Goal: Task Accomplishment & Management: Manage account settings

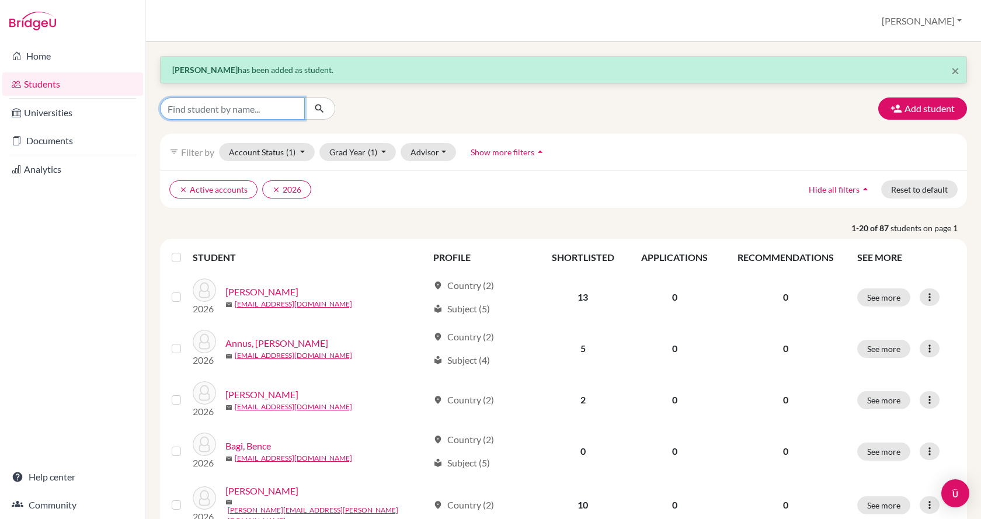
click at [252, 111] on input "Find student by name..." at bounding box center [232, 108] width 145 height 22
type input "[PERSON_NAME]"
click button "submit" at bounding box center [319, 108] width 31 height 22
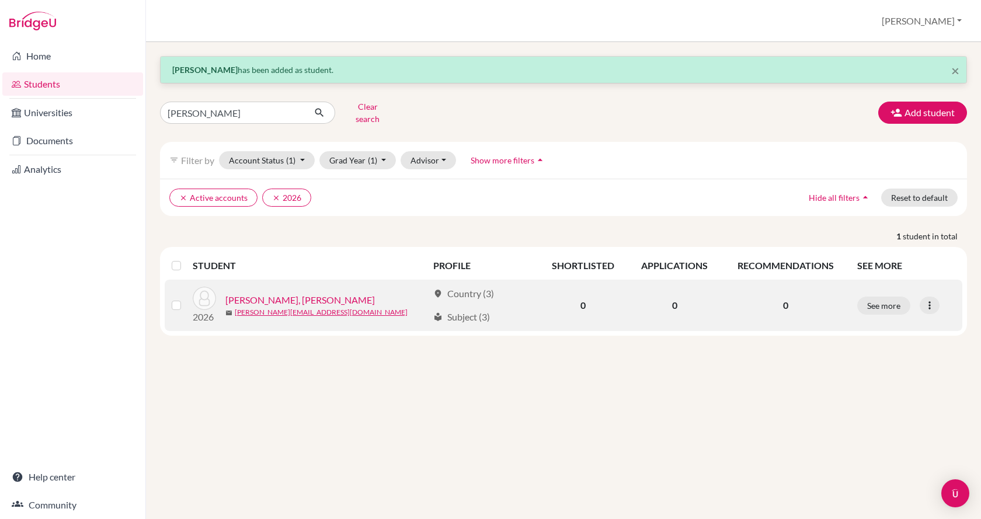
click at [248, 293] on link "[PERSON_NAME], [PERSON_NAME]" at bounding box center [299, 300] width 149 height 14
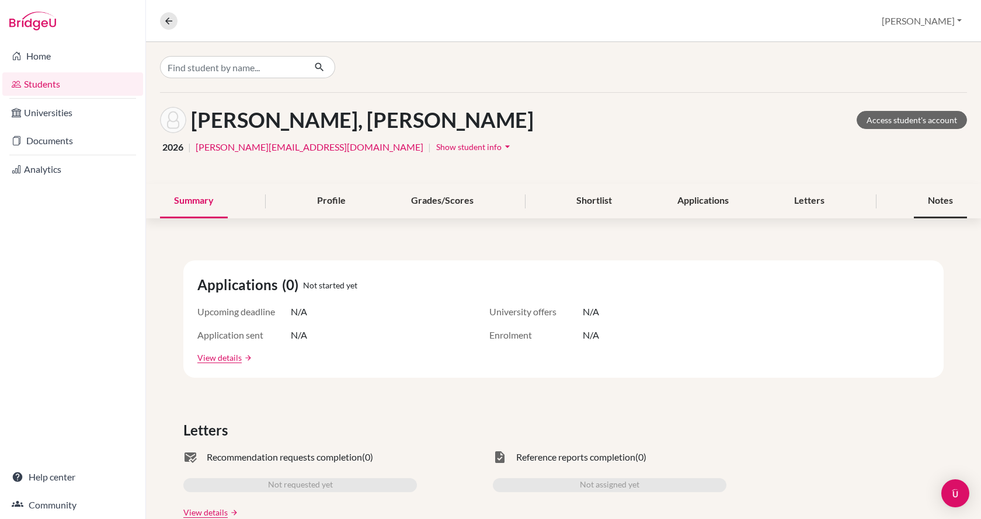
click at [928, 198] on div "Notes" at bounding box center [940, 201] width 53 height 34
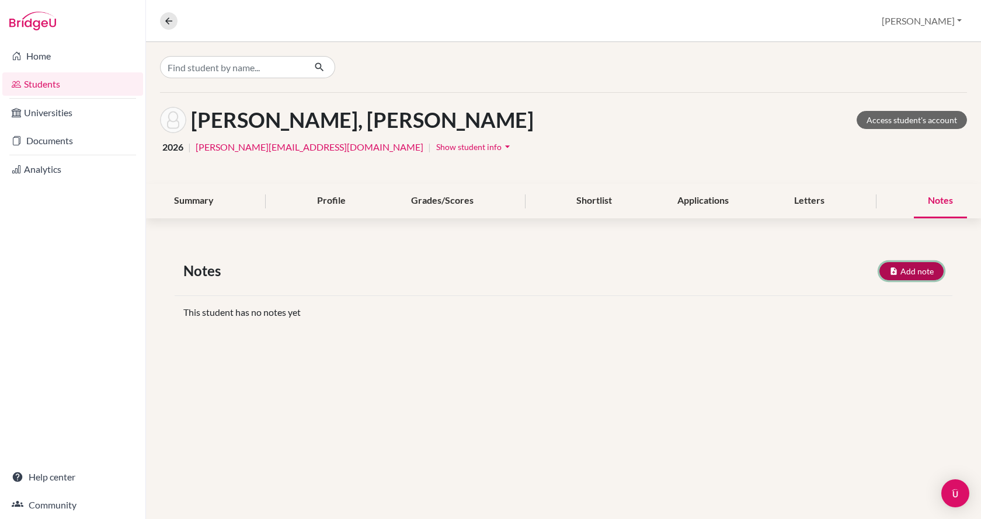
click at [925, 267] on button "Add note" at bounding box center [911, 271] width 64 height 18
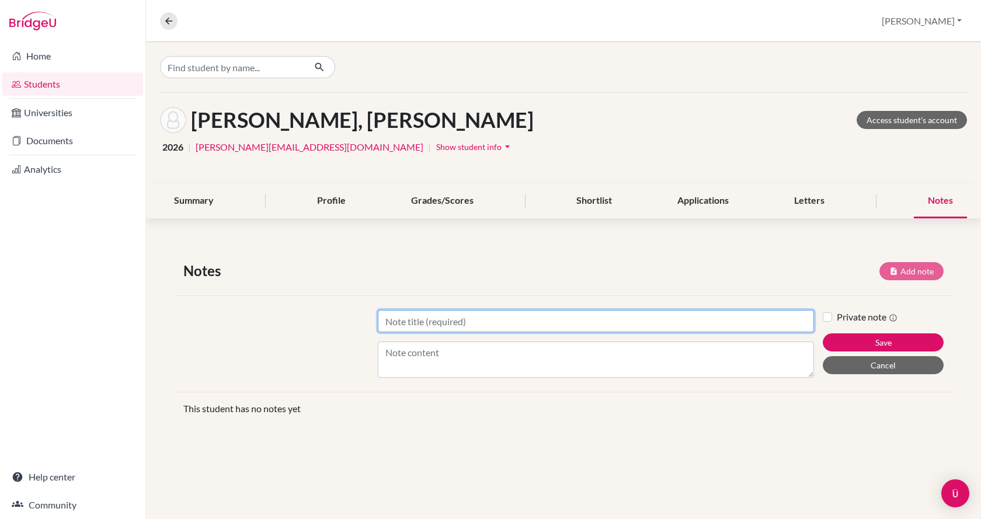
click at [571, 324] on input "Title" at bounding box center [596, 321] width 436 height 22
type input "UCM1"
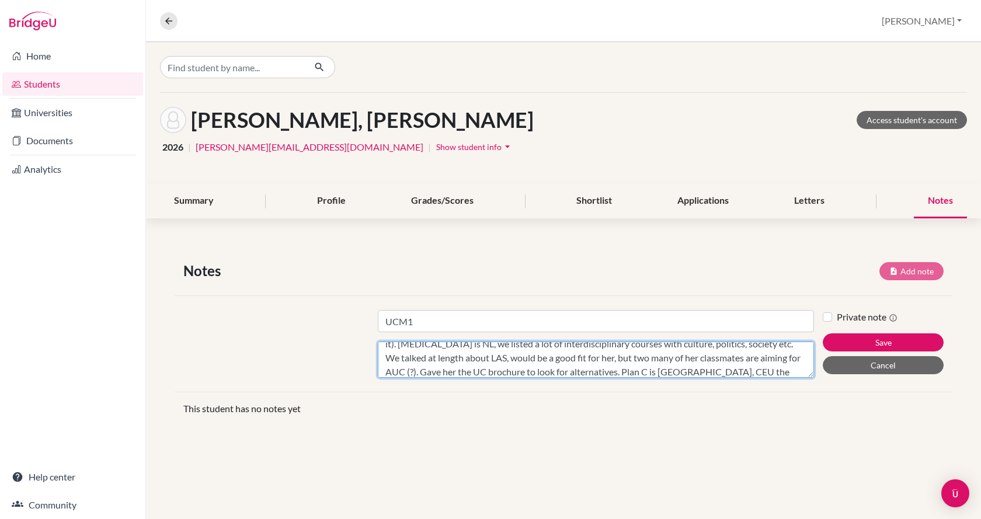
scroll to position [37, 0]
type textarea "Main aim is Bard in [GEOGRAPHIC_DATA]. ED. Aiming for the [DATE] deadline (or n…"
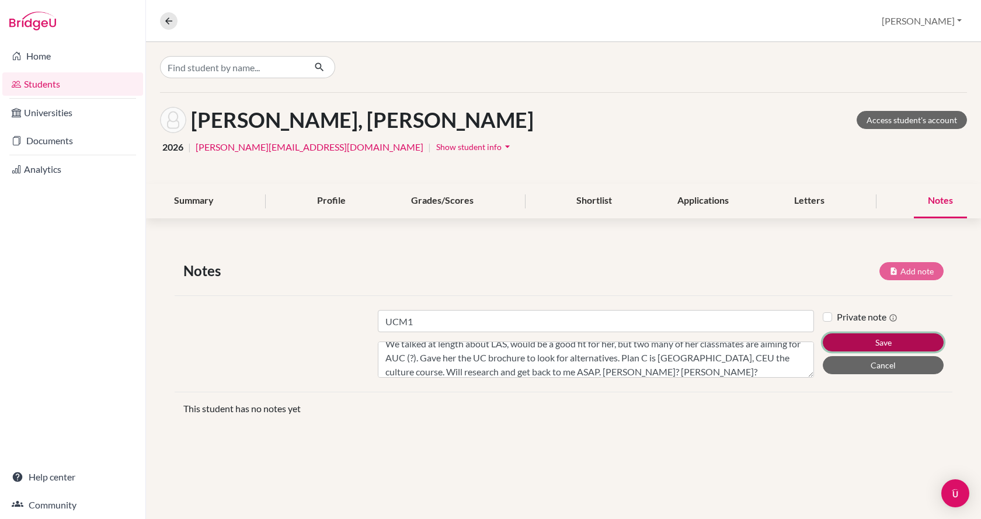
click at [846, 340] on button "Save" at bounding box center [882, 342] width 121 height 18
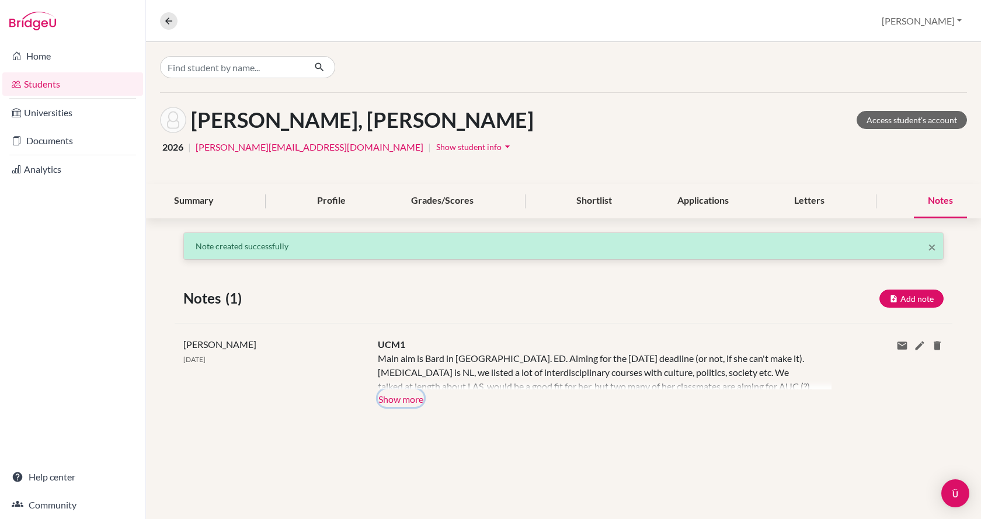
click at [413, 399] on button "Show more" at bounding box center [401, 398] width 46 height 18
click at [413, 389] on div "Main aim is Bard in [GEOGRAPHIC_DATA]. ED. Aiming for the [DATE] deadline (or n…" at bounding box center [596, 370] width 436 height 38
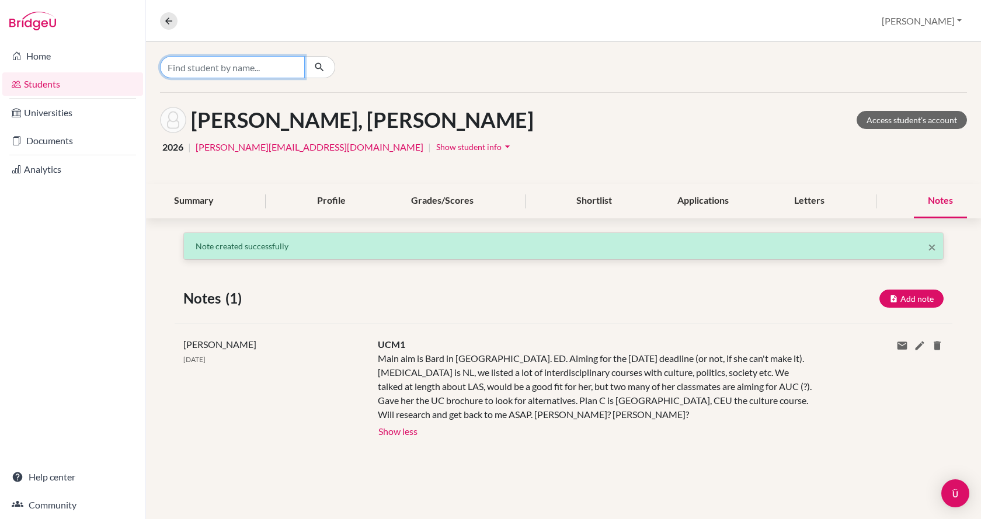
click at [221, 69] on input "Find student by name..." at bounding box center [232, 67] width 145 height 22
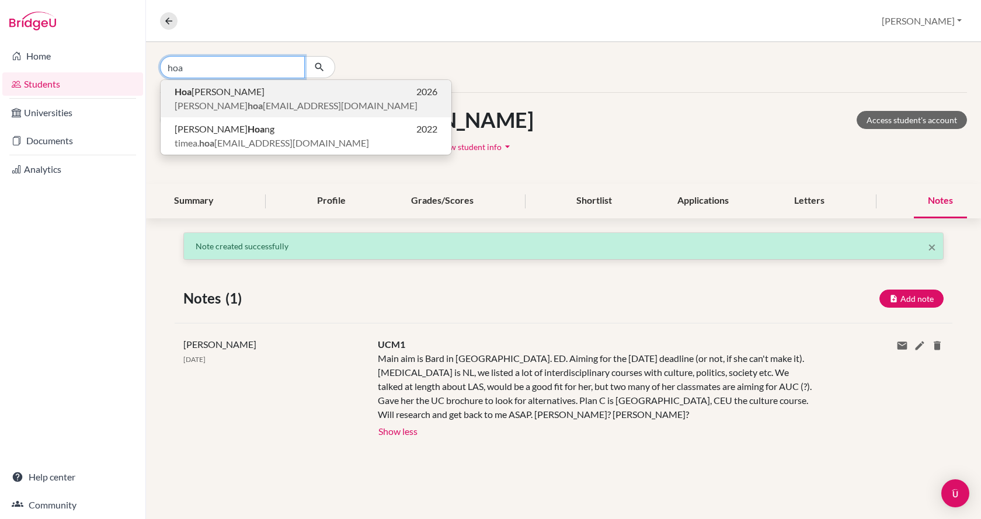
type input "hoa"
click at [220, 96] on p "[PERSON_NAME] 2026" at bounding box center [306, 92] width 263 height 14
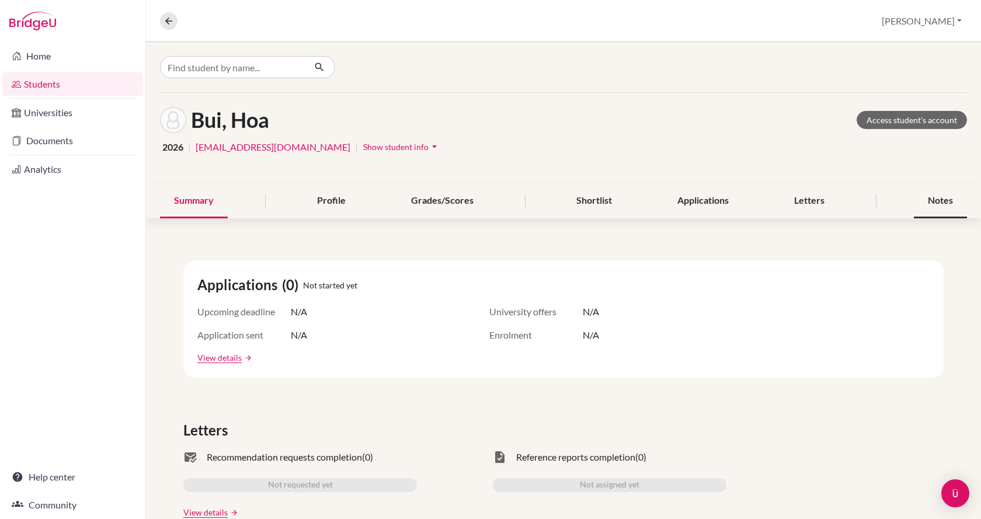
click at [937, 204] on div "Notes" at bounding box center [940, 201] width 53 height 34
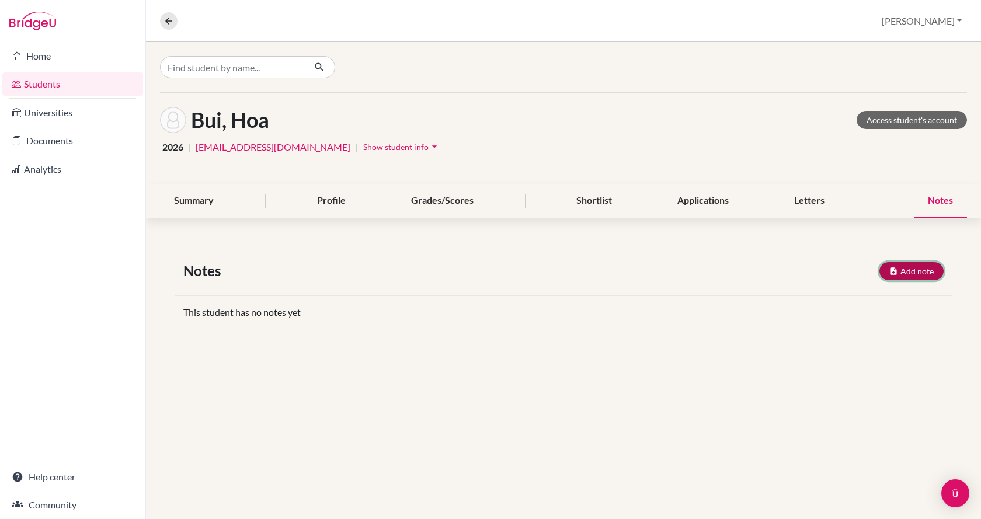
click at [915, 270] on button "Add note" at bounding box center [911, 271] width 64 height 18
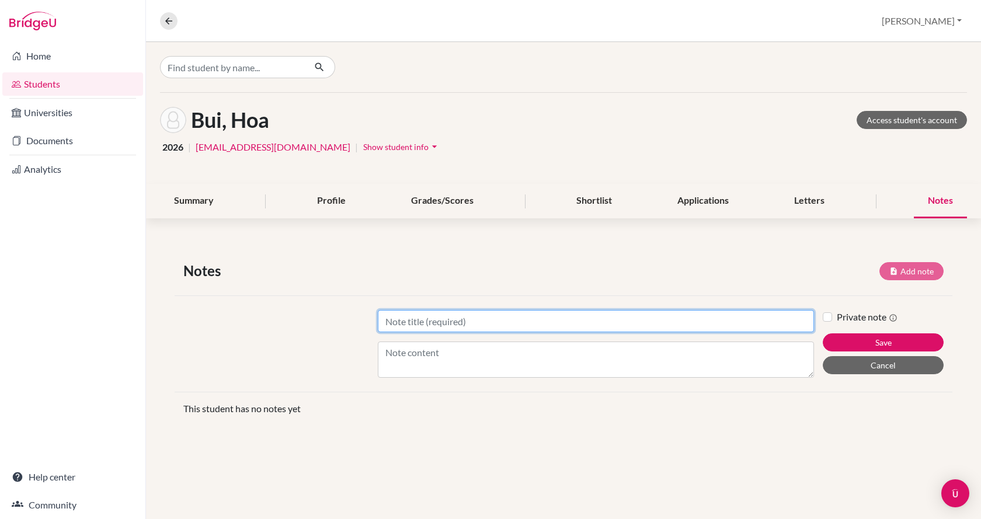
click at [649, 315] on input "Title" at bounding box center [596, 321] width 436 height 22
type input "UCM1"
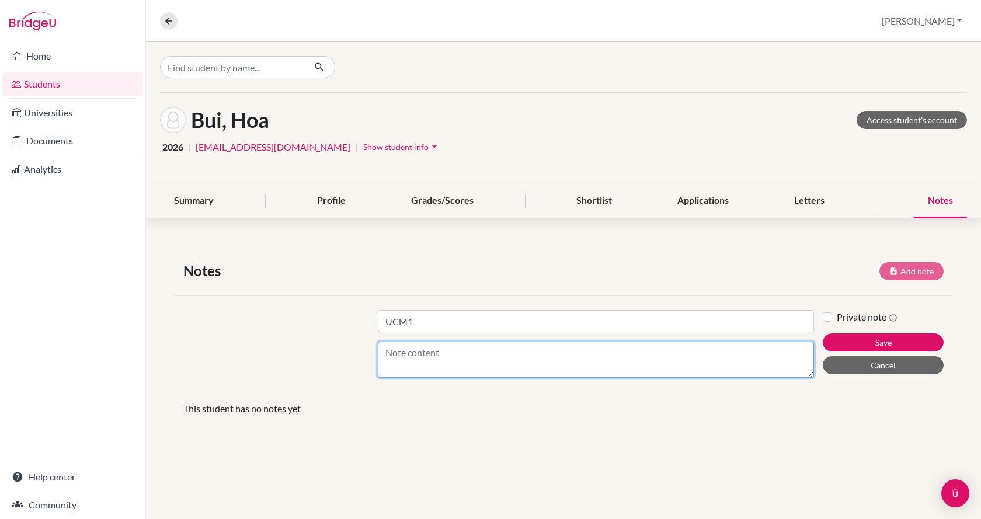
click at [608, 353] on textarea "Content" at bounding box center [596, 359] width 436 height 36
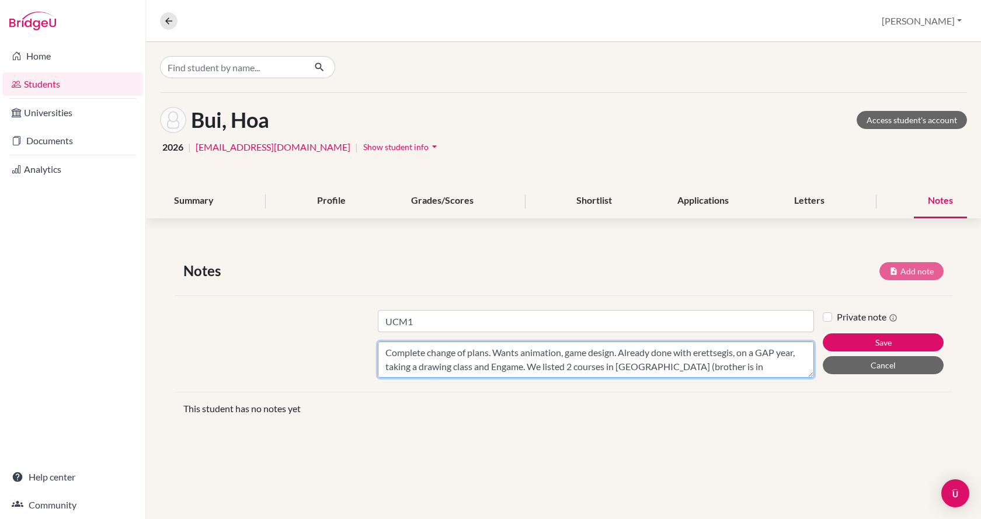
scroll to position [9, 0]
click at [741, 346] on textarea "Complete change of plans. Wants animation, game design. Already done with erett…" at bounding box center [596, 359] width 436 height 36
paste textarea "Math 86, Lit 79, History 78, English HL - 49, Biology HL 60, Currently on a GAP…"
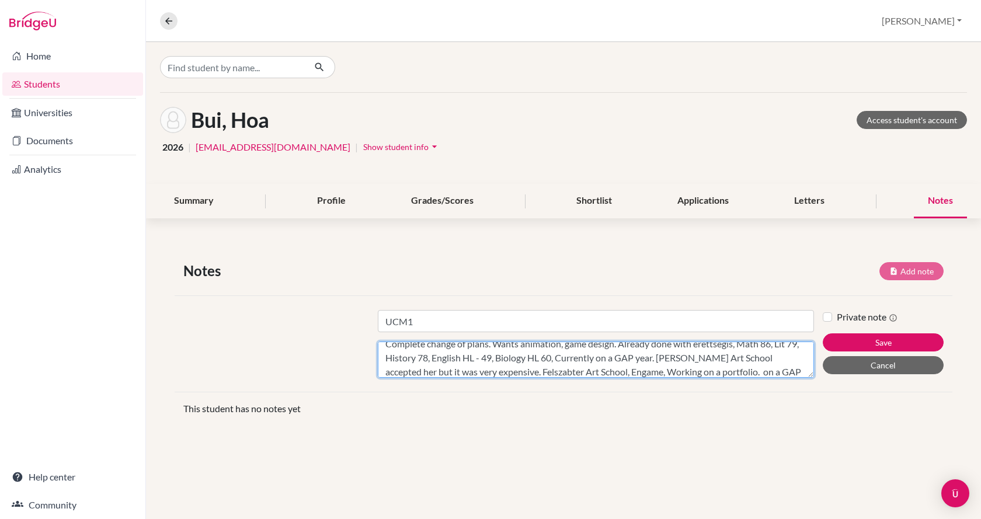
click at [571, 360] on textarea "Complete change of plans. Wants animation, game design. Already done with erett…" at bounding box center [596, 359] width 436 height 36
drag, startPoint x: 731, startPoint y: 370, endPoint x: 532, endPoint y: 358, distance: 198.8
click at [532, 358] on textarea "Complete change of plans. Wants animation, game design. Already done with erett…" at bounding box center [596, 359] width 436 height 36
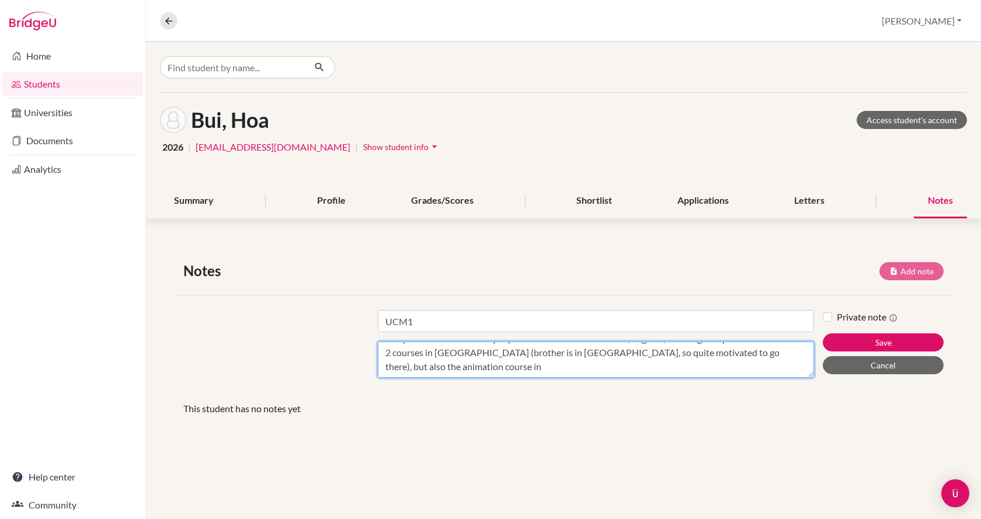
scroll to position [28, 0]
click at [776, 368] on textarea "Complete change of plans. Wants animation, game design. Already done with erett…" at bounding box center [596, 359] width 436 height 36
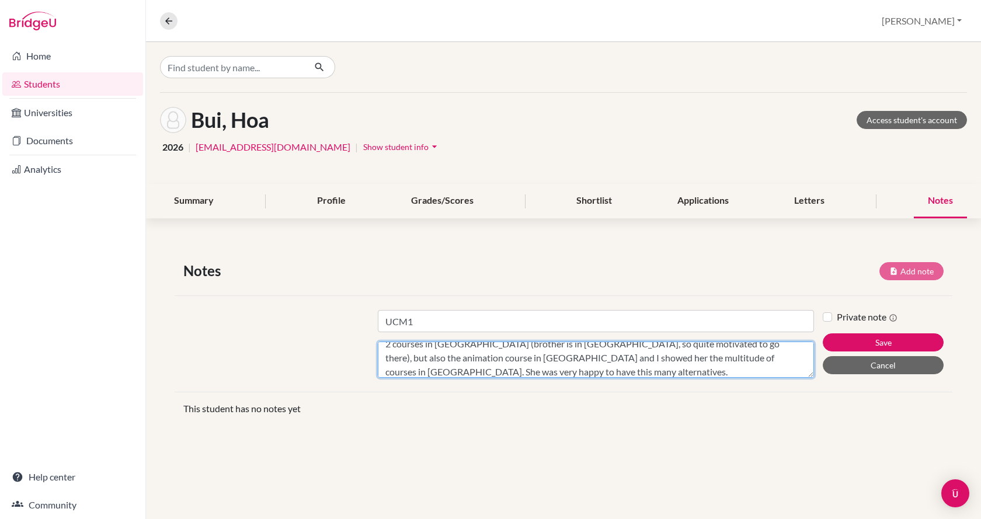
click at [658, 371] on textarea "Complete change of plans. Wants animation, game design. Already done with erett…" at bounding box center [596, 359] width 436 height 36
type textarea "Complete change of plans. Wants animation, game design. Already done with erett…"
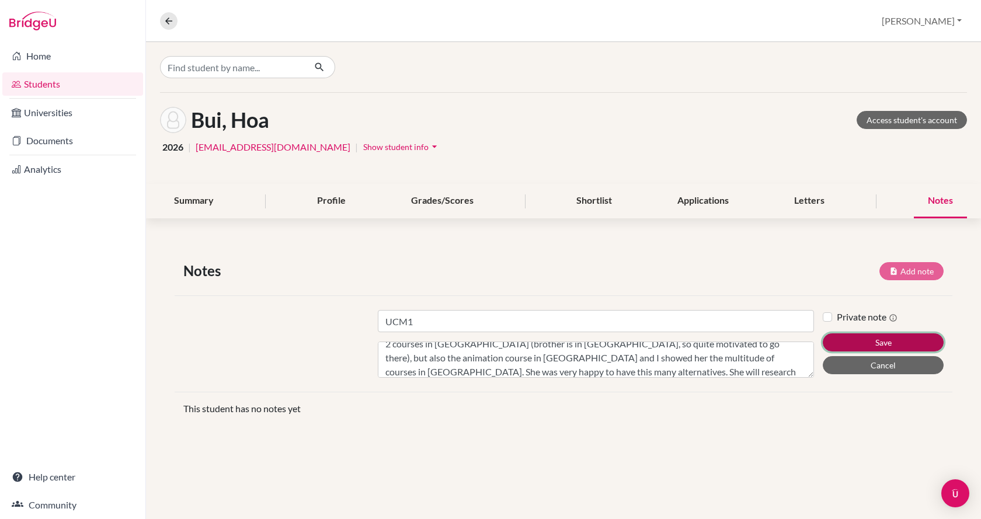
click at [838, 347] on button "Save" at bounding box center [882, 342] width 121 height 18
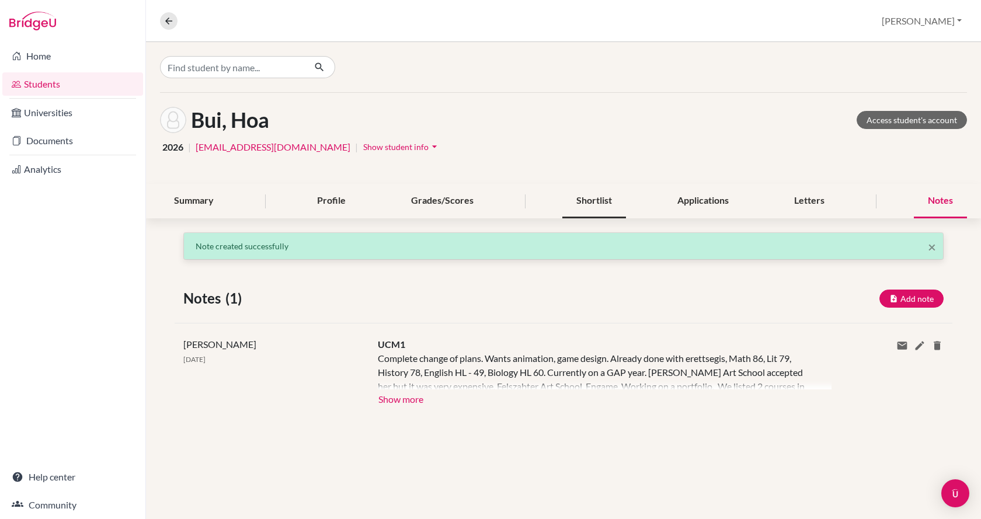
click at [605, 204] on div "Shortlist" at bounding box center [594, 201] width 64 height 34
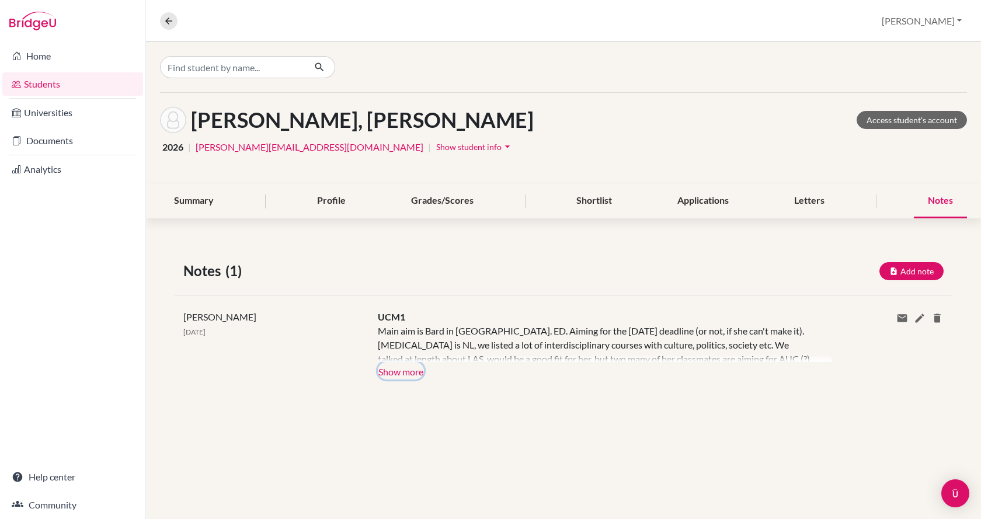
click at [414, 370] on button "Show more" at bounding box center [401, 371] width 46 height 18
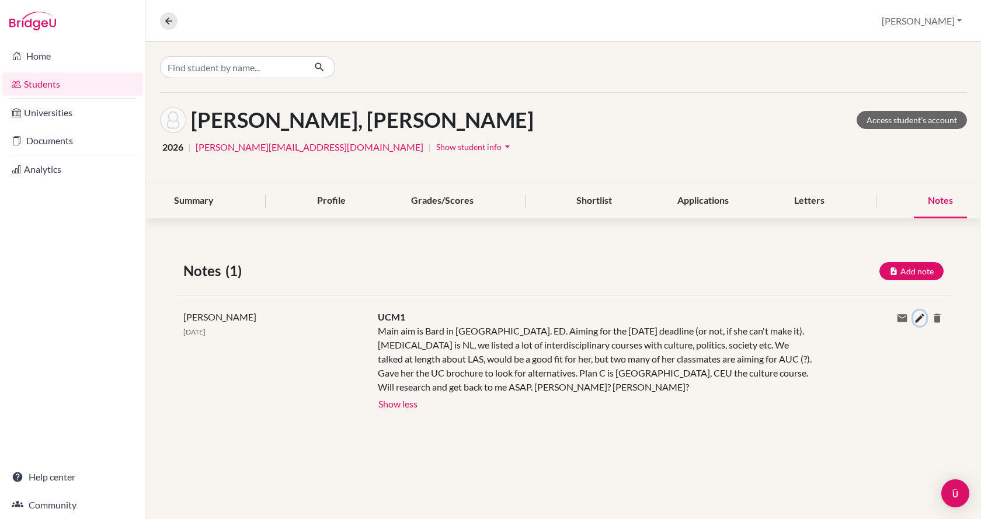
click at [920, 318] on icon at bounding box center [920, 318] width 12 height 12
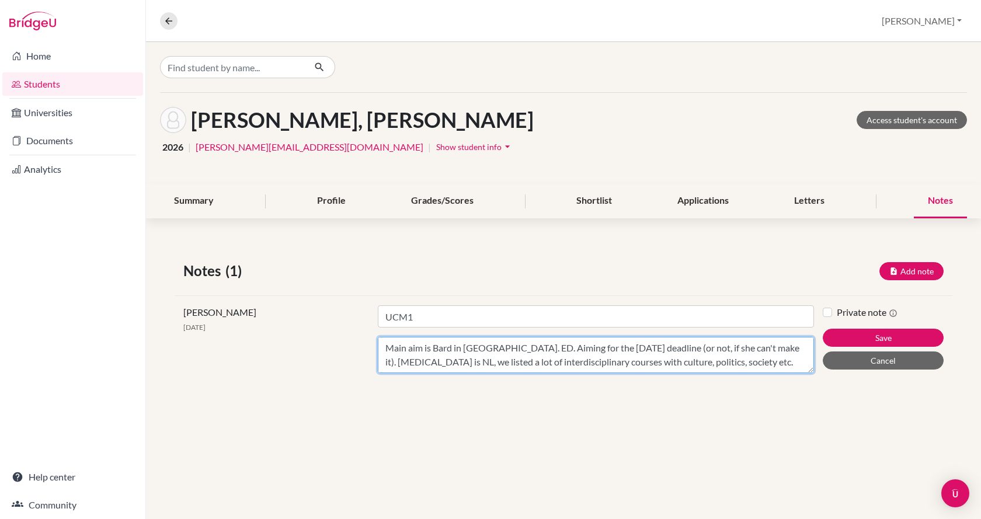
click at [383, 346] on textarea "Main aim is Bard in [GEOGRAPHIC_DATA]. ED. Aiming for the [DATE] deadline (or n…" at bounding box center [596, 355] width 436 height 36
type textarea "GPA 4.0. Main aim is Bard in [GEOGRAPHIC_DATA]. ED. Aiming for the [DATE] deadl…"
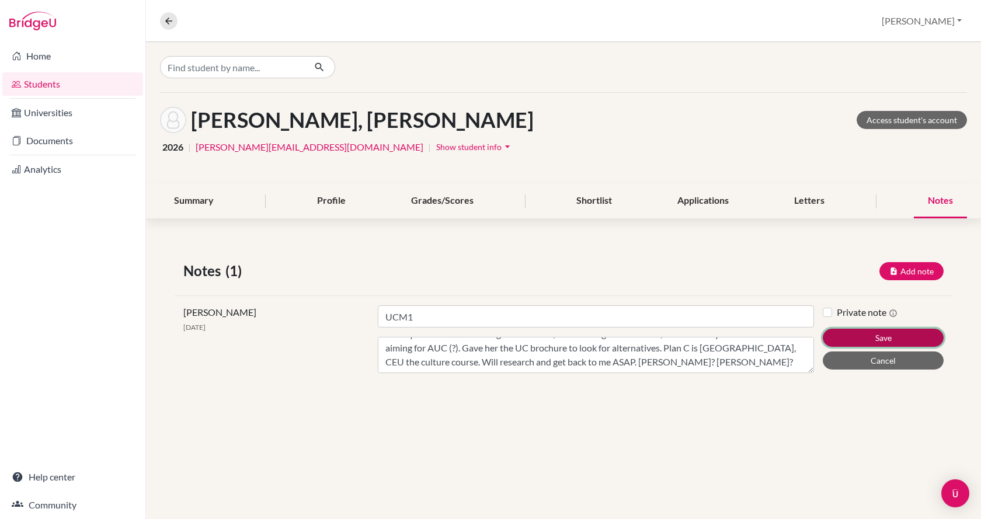
click at [842, 333] on button "Save" at bounding box center [882, 338] width 121 height 18
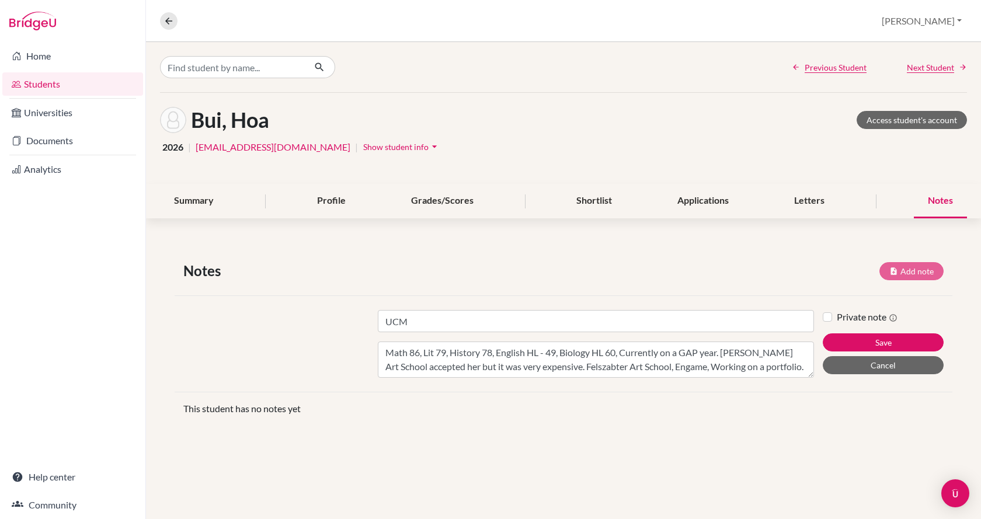
drag, startPoint x: 383, startPoint y: 352, endPoint x: 782, endPoint y: 373, distance: 399.2
click at [782, 373] on textarea "Math 86, Lit 79, History 78, English HL - 49, Biology HL 60, Currently on a GAP…" at bounding box center [596, 359] width 436 height 36
